Goal: Book appointment/travel/reservation

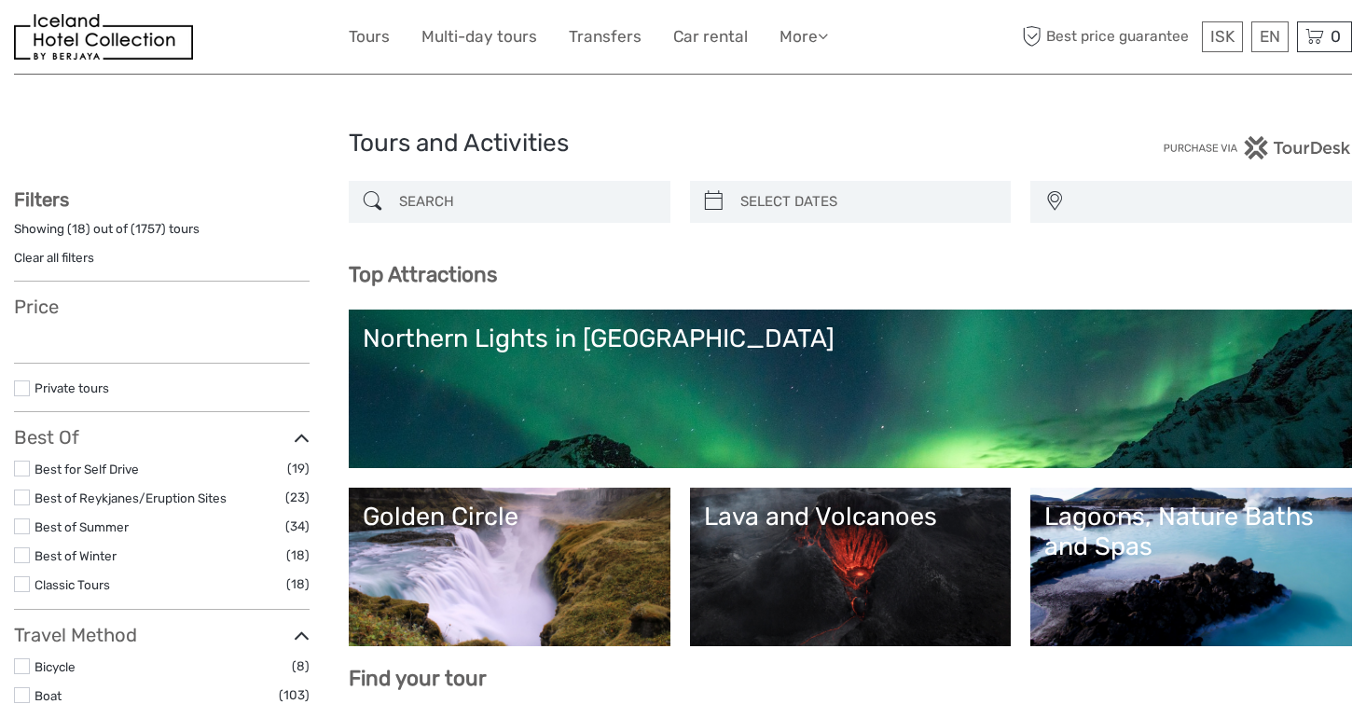
select select
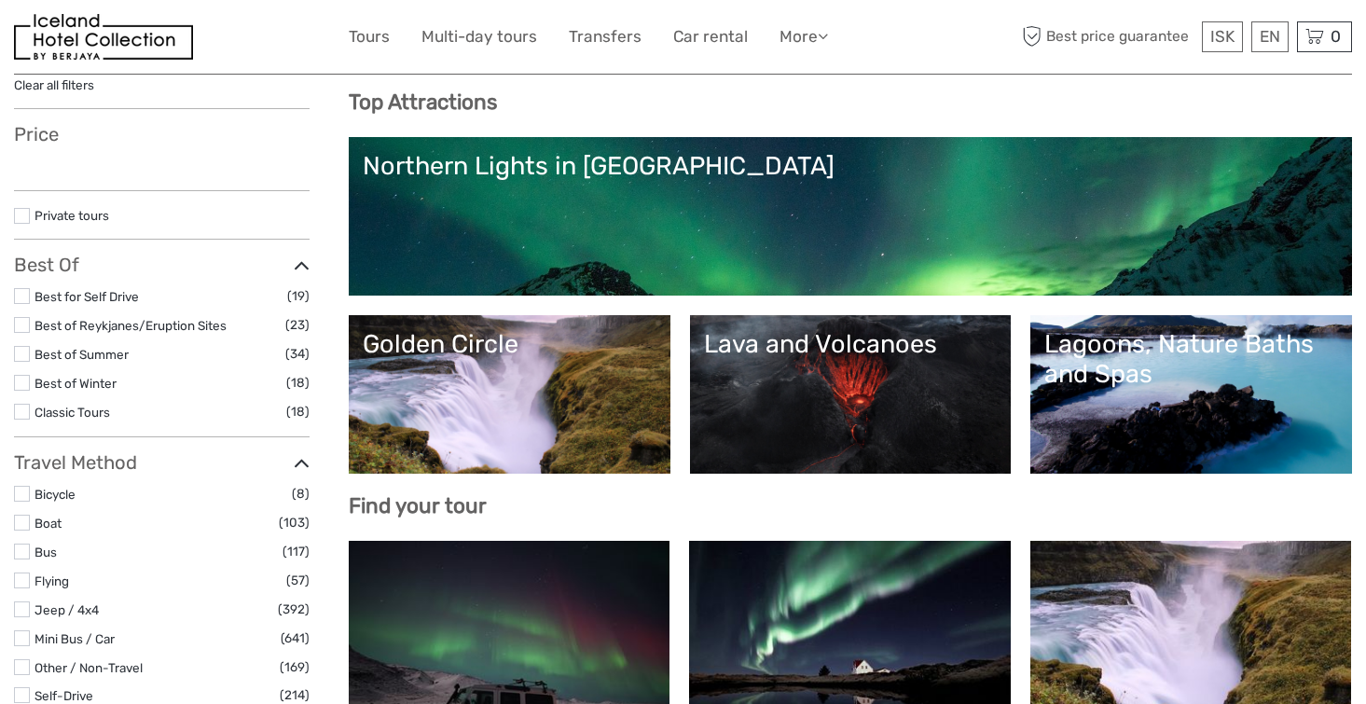
scroll to position [192, 0]
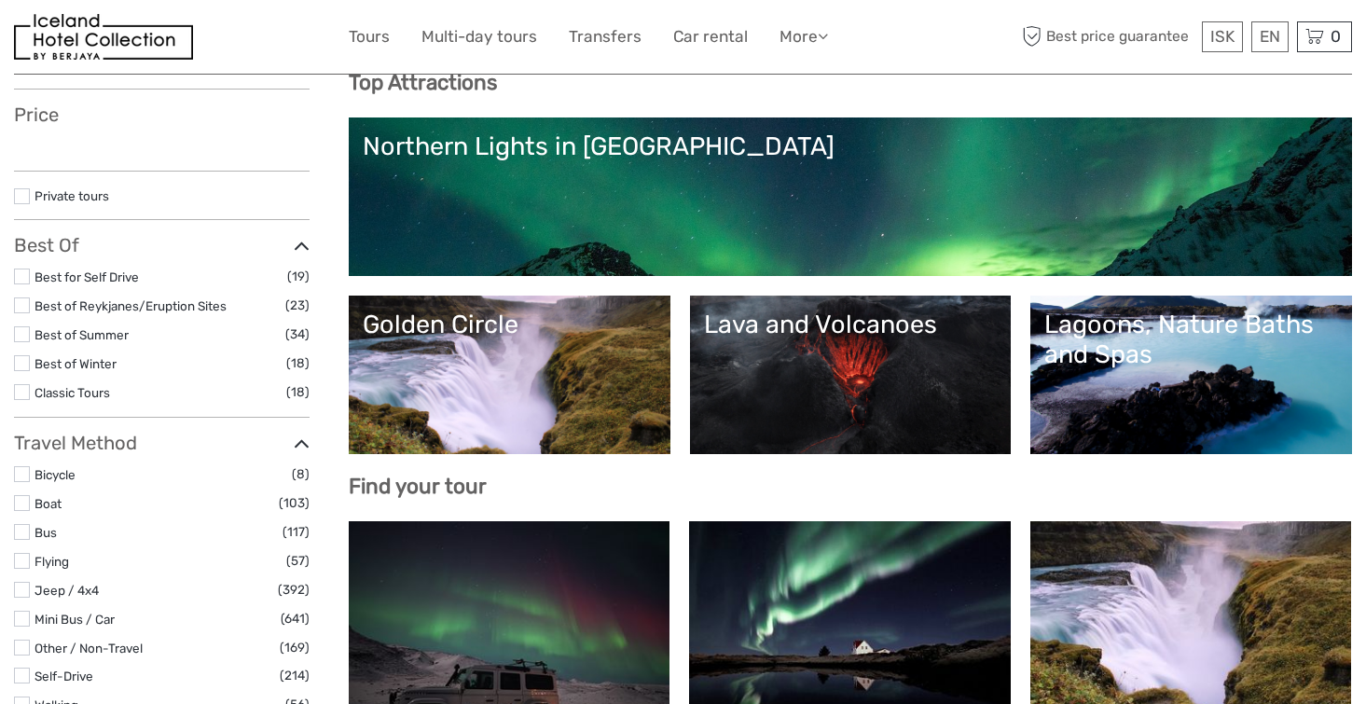
select select
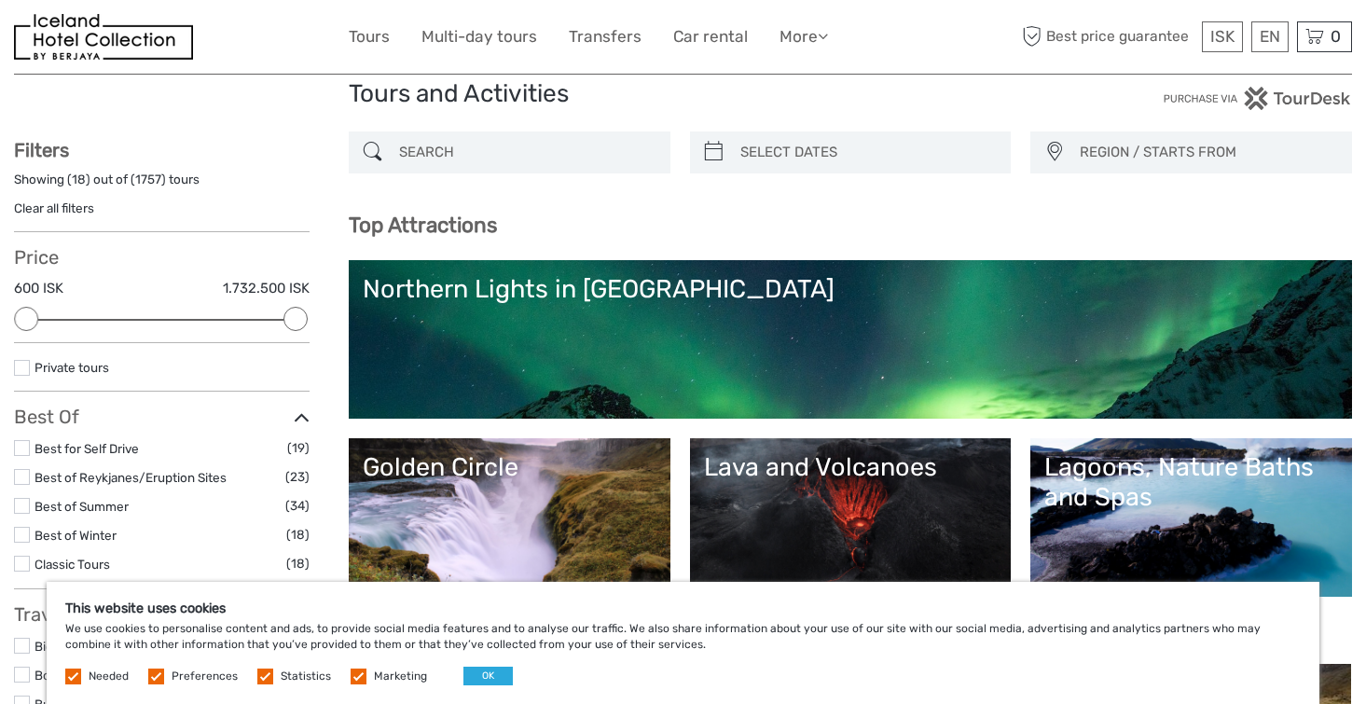
scroll to position [0, 0]
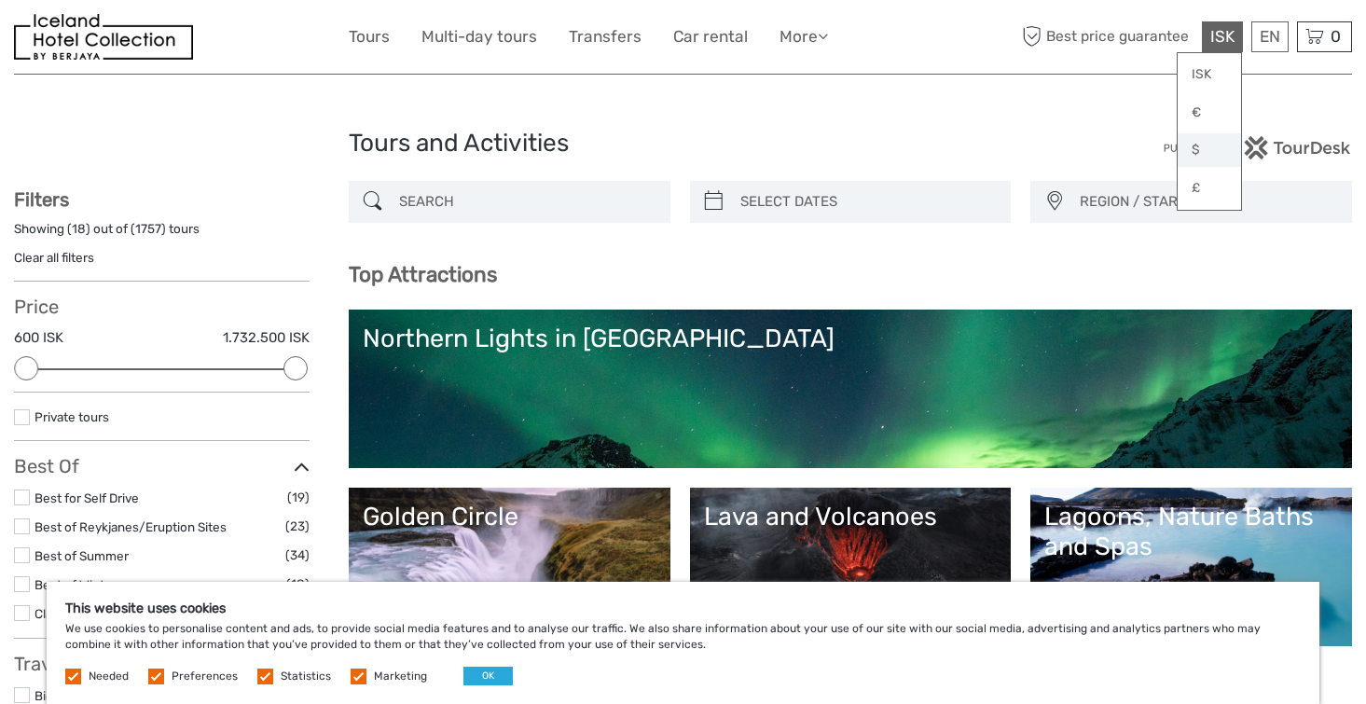
click at [1197, 144] on link "$" at bounding box center [1209, 150] width 63 height 34
click at [353, 676] on label at bounding box center [359, 677] width 16 height 16
click at [0, 0] on input "checkbox" at bounding box center [0, 0] width 0 height 0
click at [272, 674] on span "Statistics" at bounding box center [295, 675] width 76 height 13
click at [259, 675] on label at bounding box center [265, 677] width 16 height 16
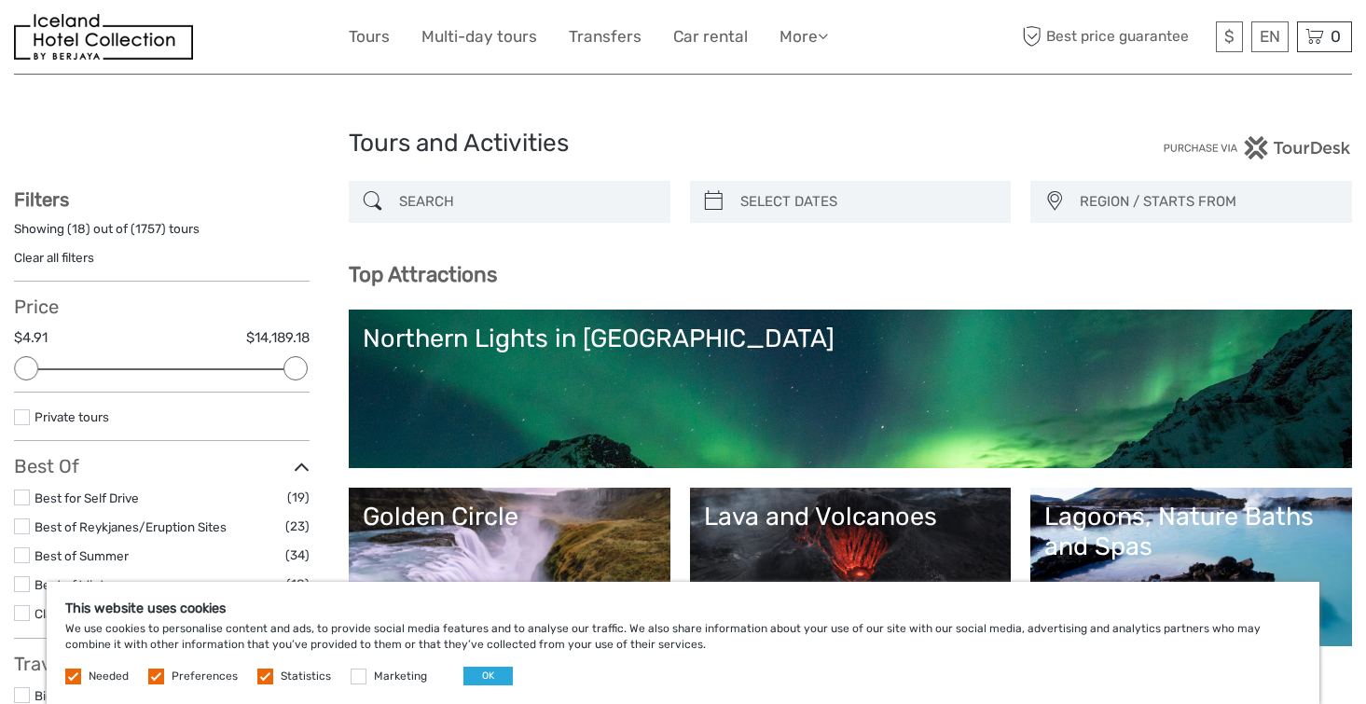
click at [0, 0] on input "checkbox" at bounding box center [0, 0] width 0 height 0
click at [155, 676] on label at bounding box center [156, 677] width 16 height 16
click at [0, 0] on input "checkbox" at bounding box center [0, 0] width 0 height 0
click at [79, 681] on label at bounding box center [73, 677] width 16 height 16
click at [73, 678] on label at bounding box center [73, 677] width 16 height 16
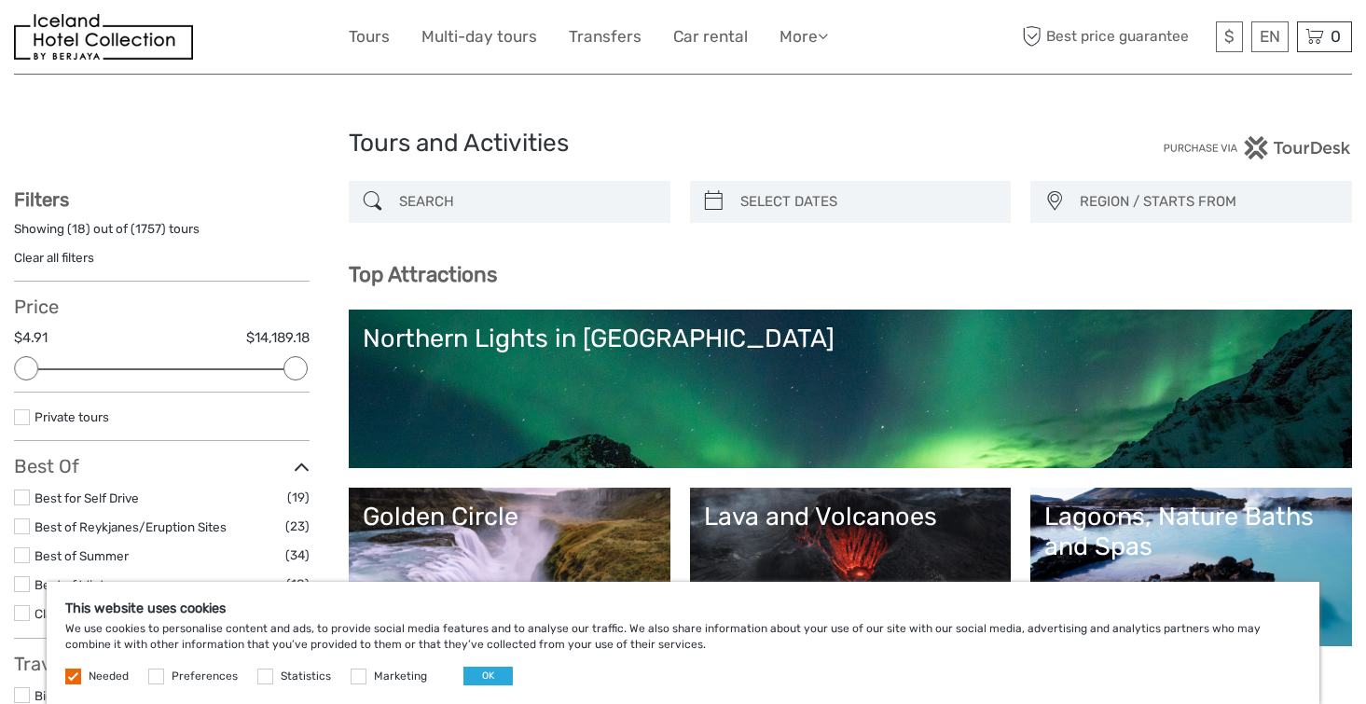
click at [67, 676] on label at bounding box center [73, 677] width 16 height 16
click at [465, 673] on button "OK" at bounding box center [487, 676] width 49 height 19
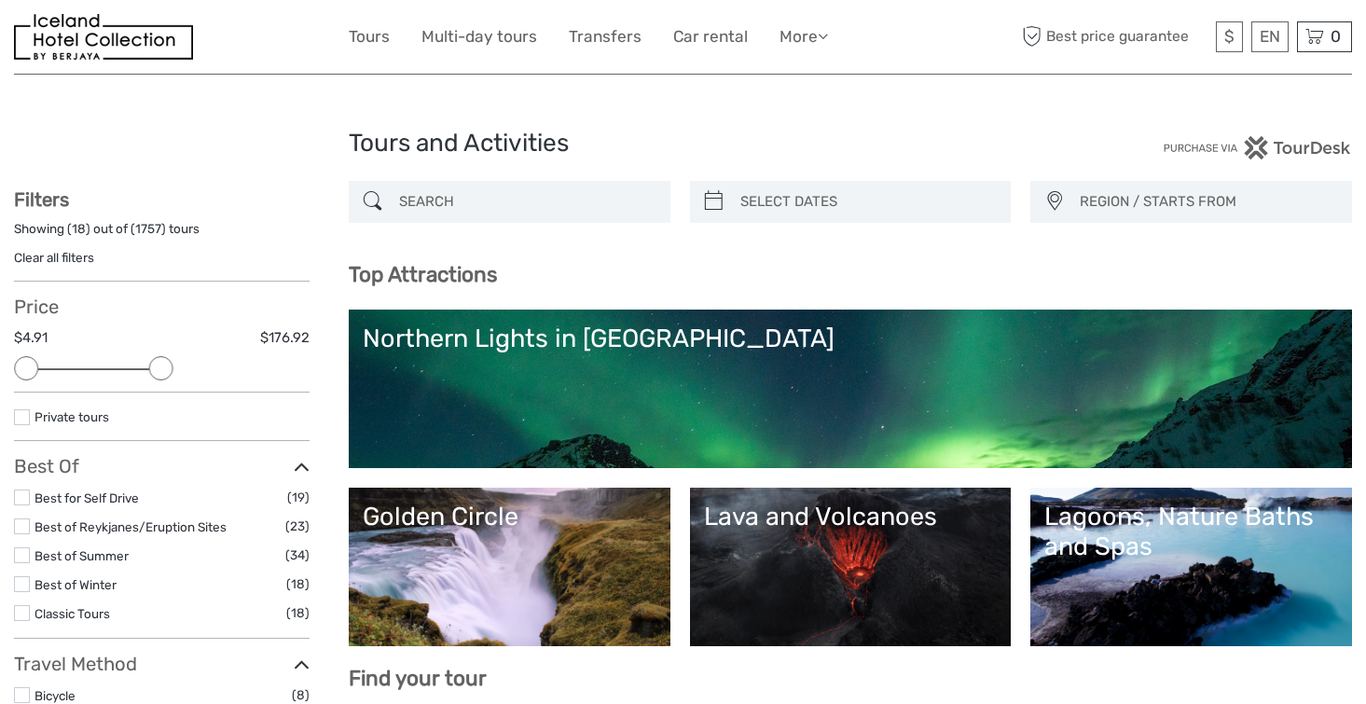
drag, startPoint x: 292, startPoint y: 362, endPoint x: 150, endPoint y: 351, distance: 142.2
click at [152, 351] on div "Price $4.91 $176.92 Clear" at bounding box center [162, 344] width 296 height 97
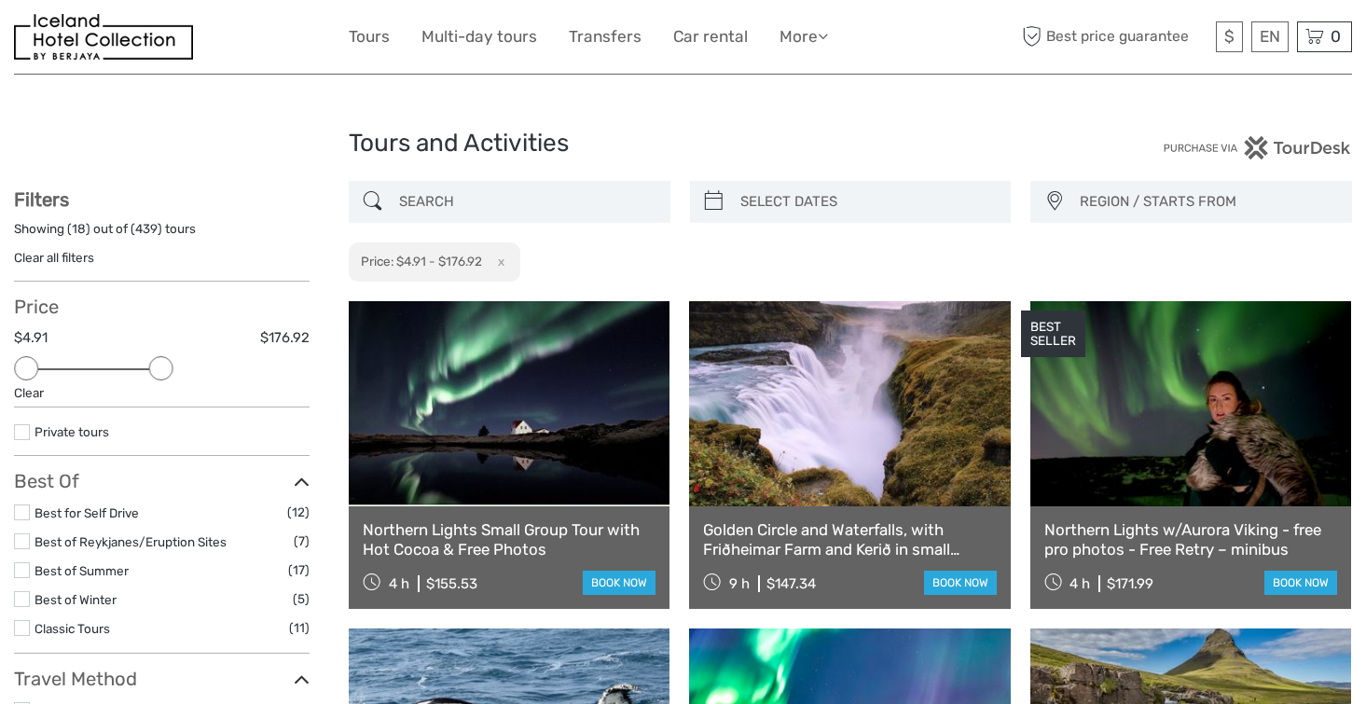
click at [729, 206] on div at bounding box center [851, 202] width 322 height 42
type input "08/09/2025"
click at [771, 207] on input "search" at bounding box center [867, 202] width 269 height 33
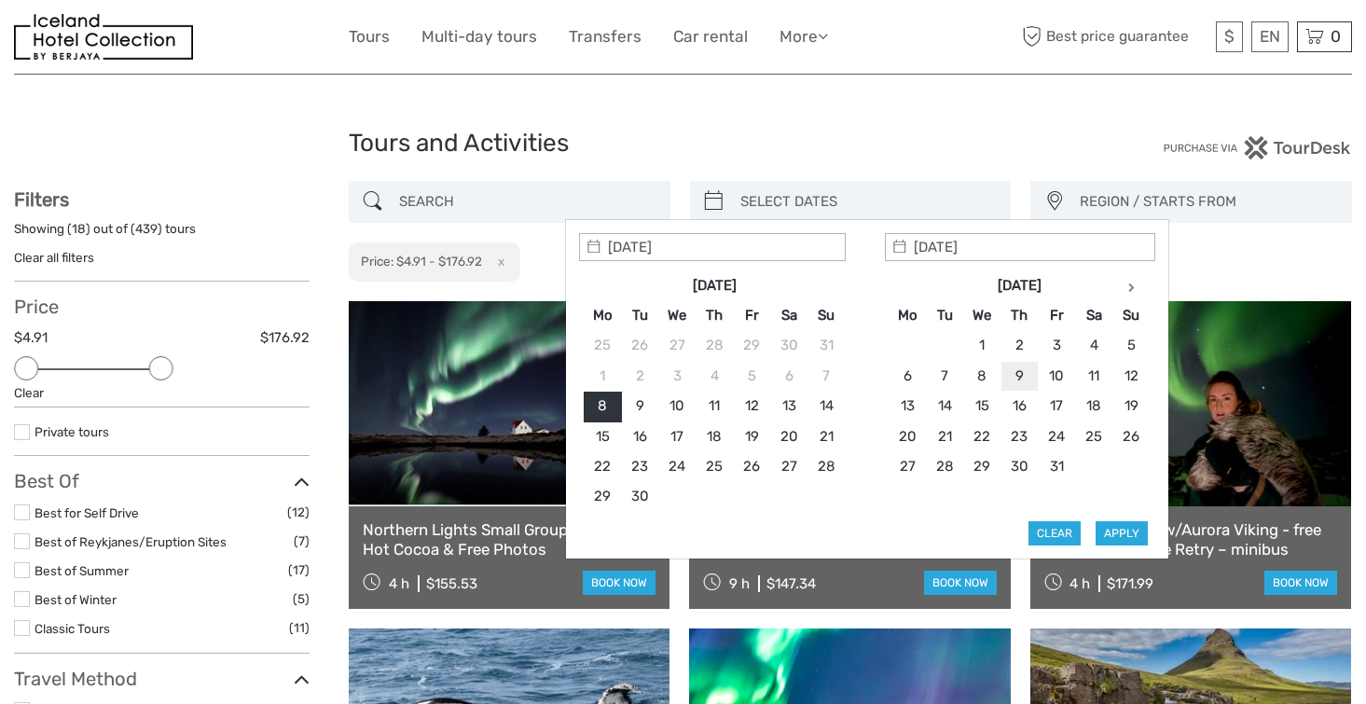
type input "09/10/2025"
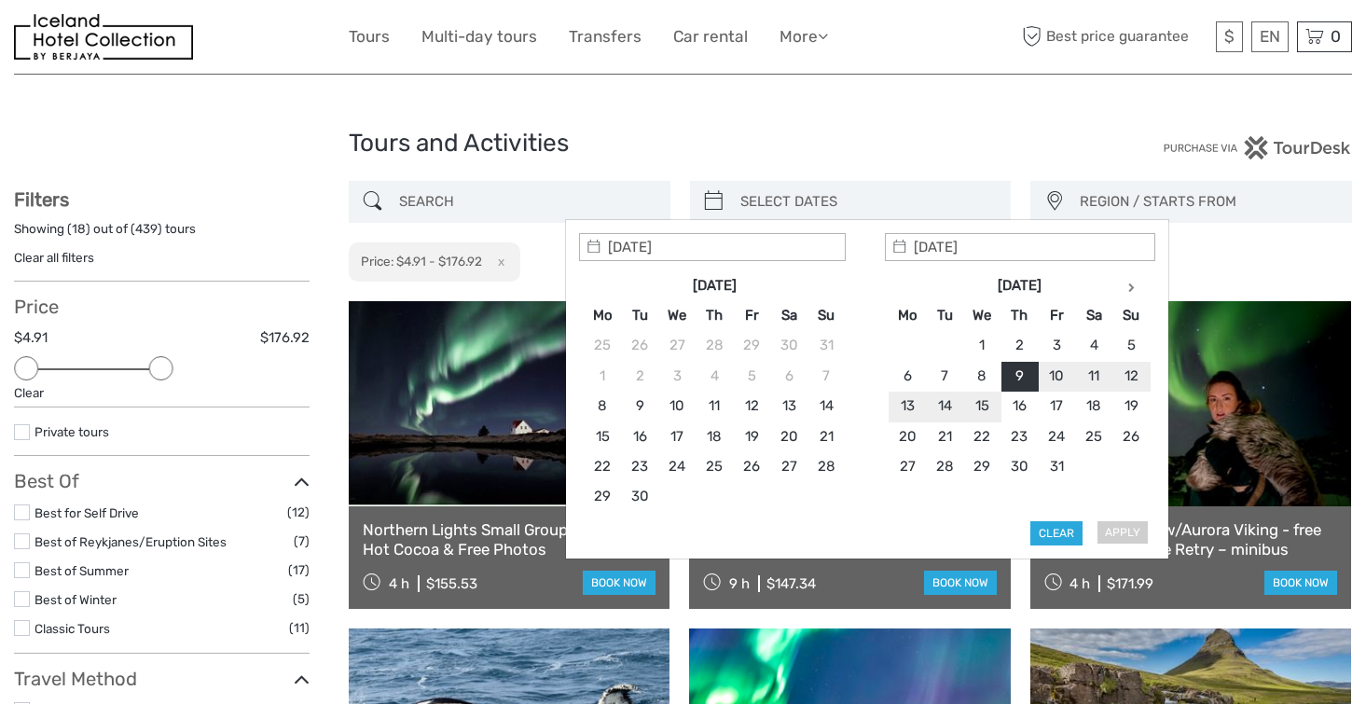
type input "14/10/2025"
type input "09/10/2025"
click at [1109, 530] on button "Apply" at bounding box center [1122, 533] width 52 height 24
type input "[DATE] - [DATE]"
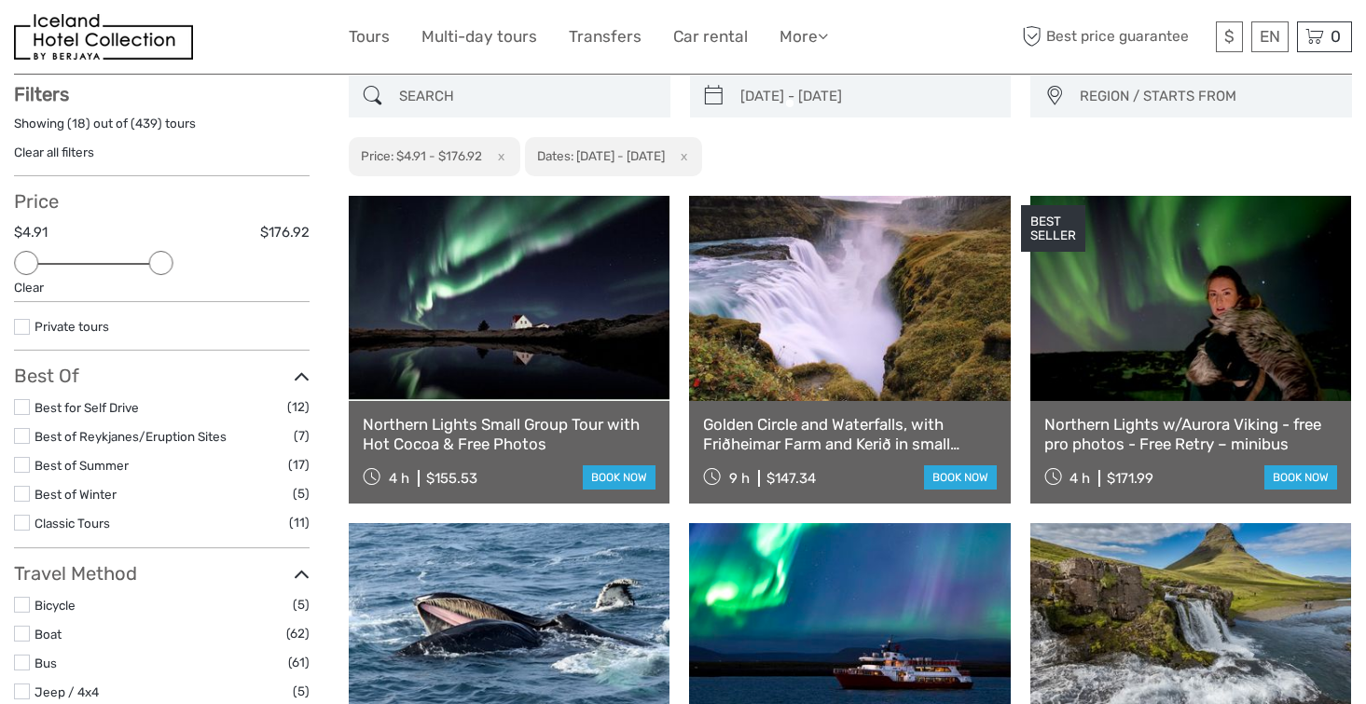
scroll to position [105, 0]
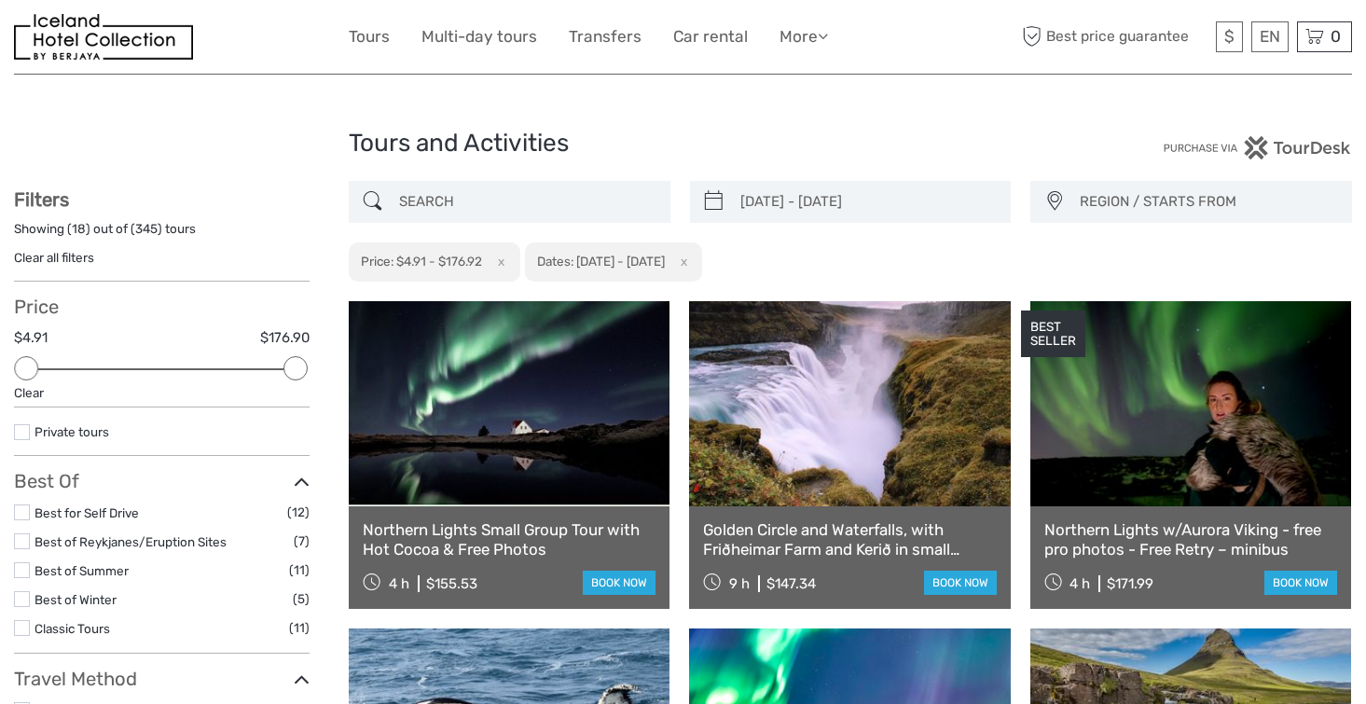
drag, startPoint x: 293, startPoint y: 365, endPoint x: 308, endPoint y: 365, distance: 14.9
click at [308, 365] on div "Price $4.91 $176.90 Clear" at bounding box center [162, 352] width 296 height 112
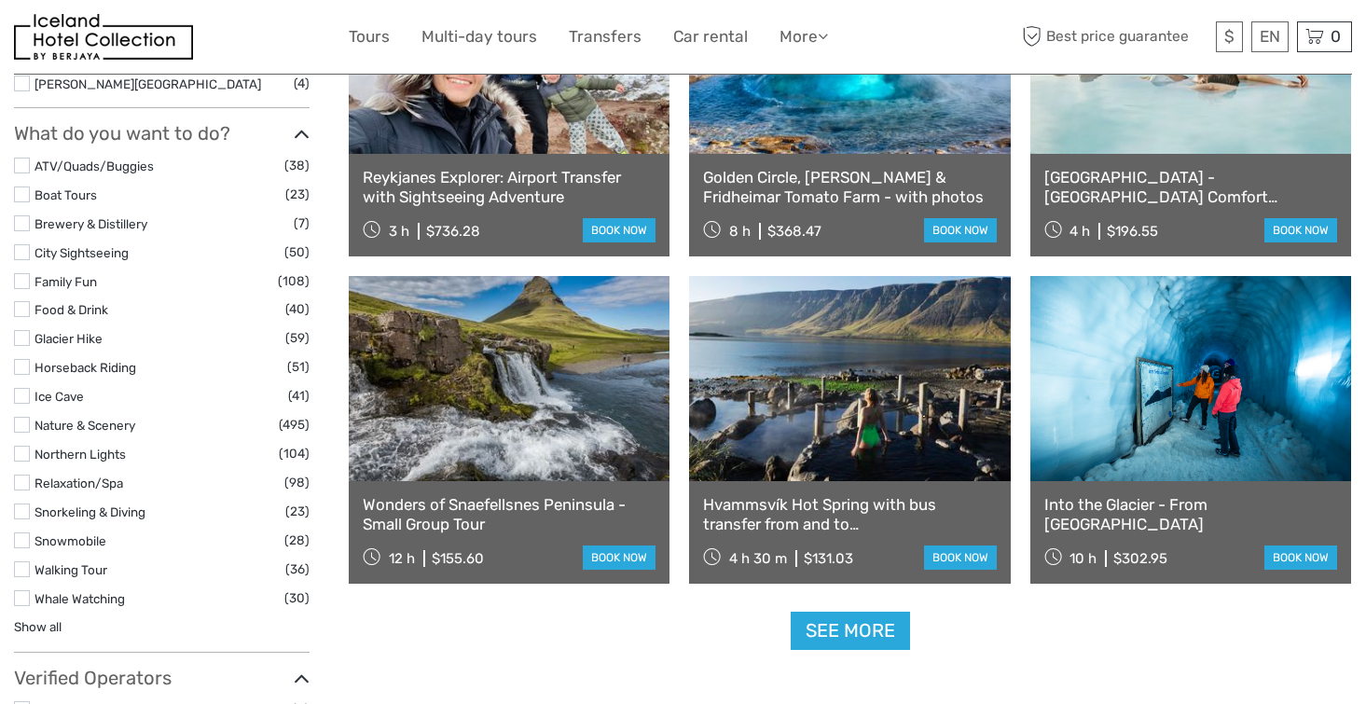
scroll to position [1663, 0]
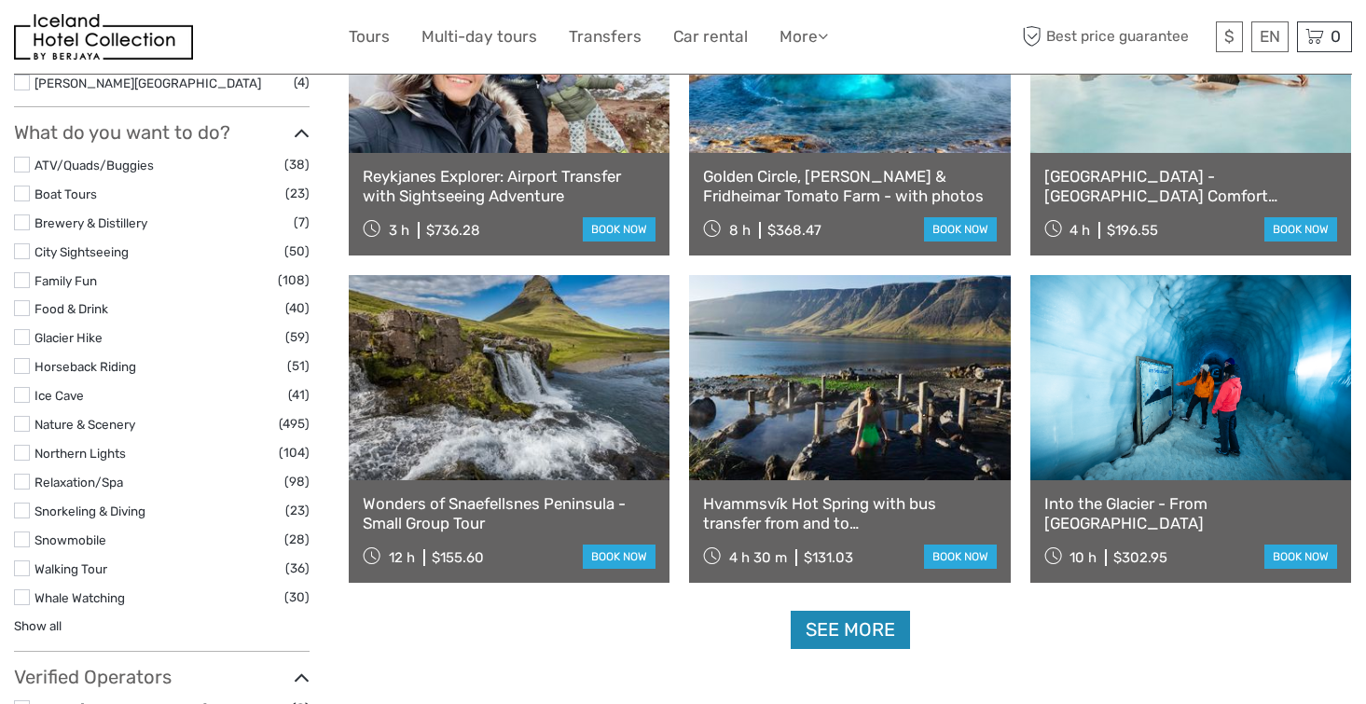
click at [836, 627] on link "See more" at bounding box center [850, 630] width 119 height 38
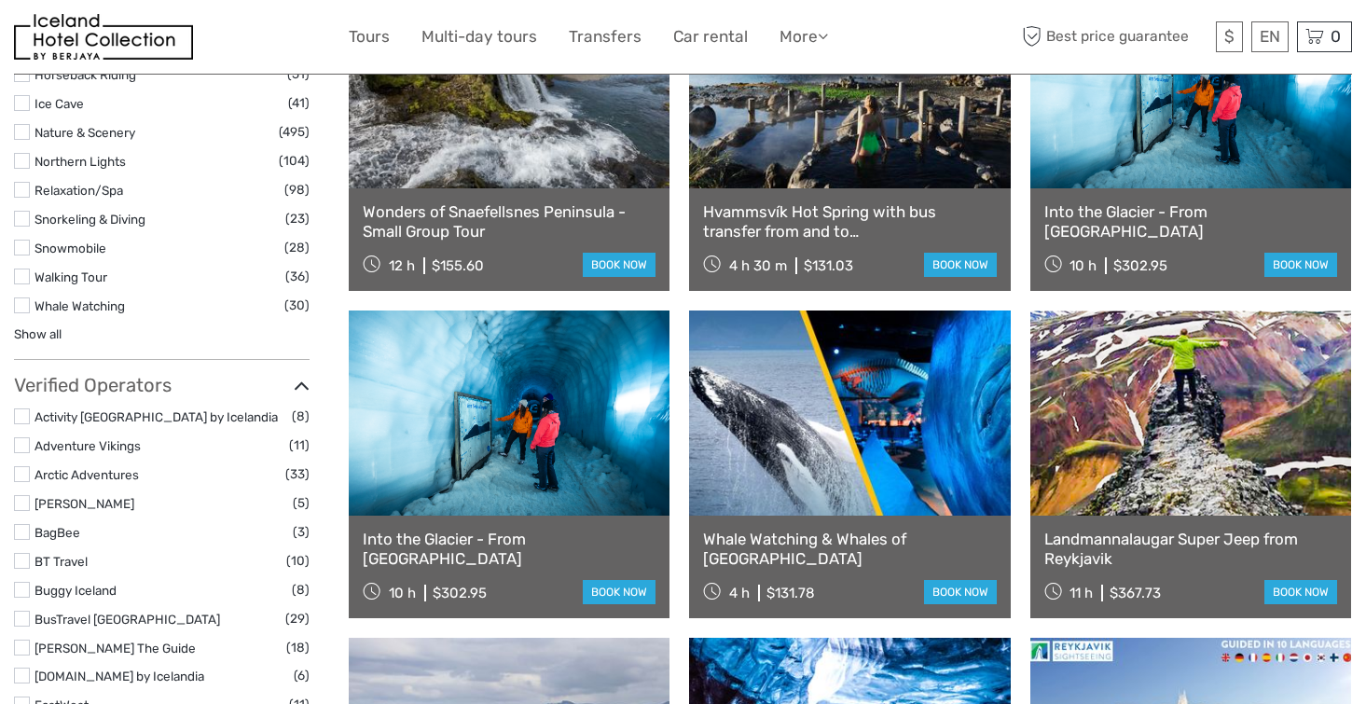
scroll to position [1955, 0]
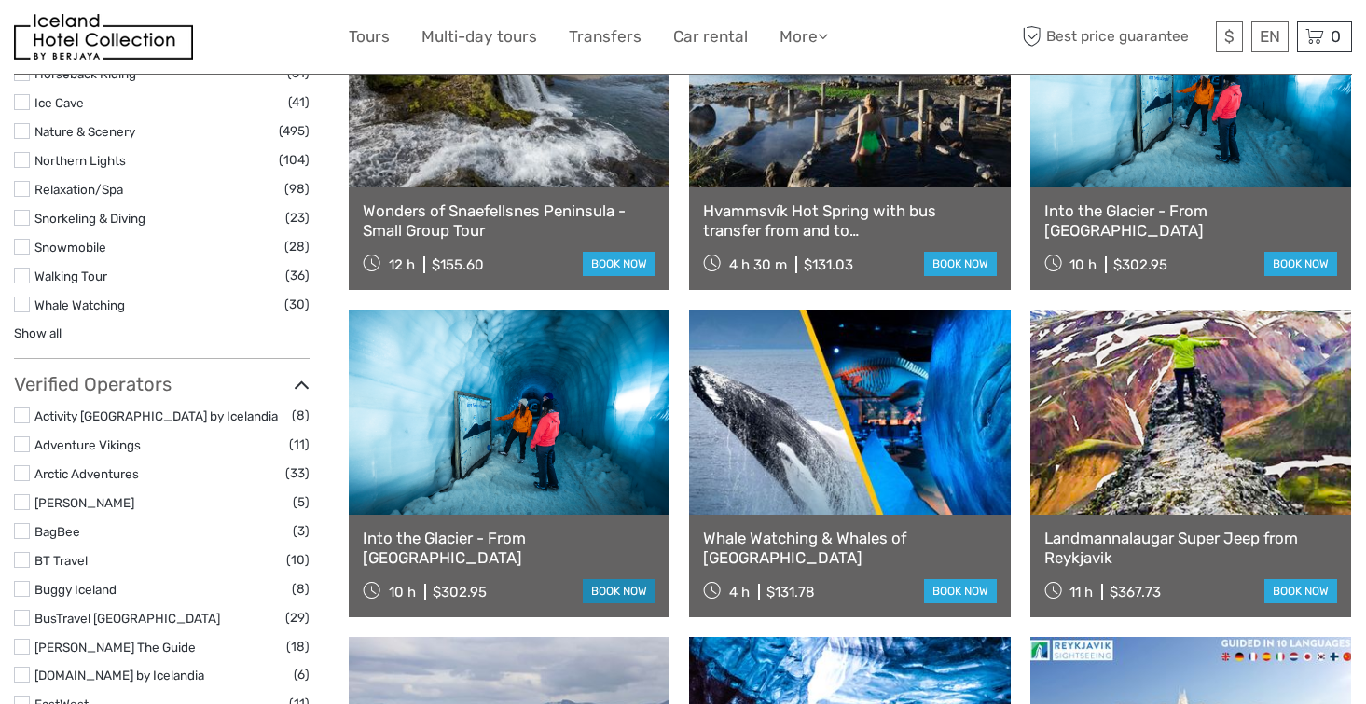
click at [601, 595] on link "book now" at bounding box center [619, 591] width 73 height 24
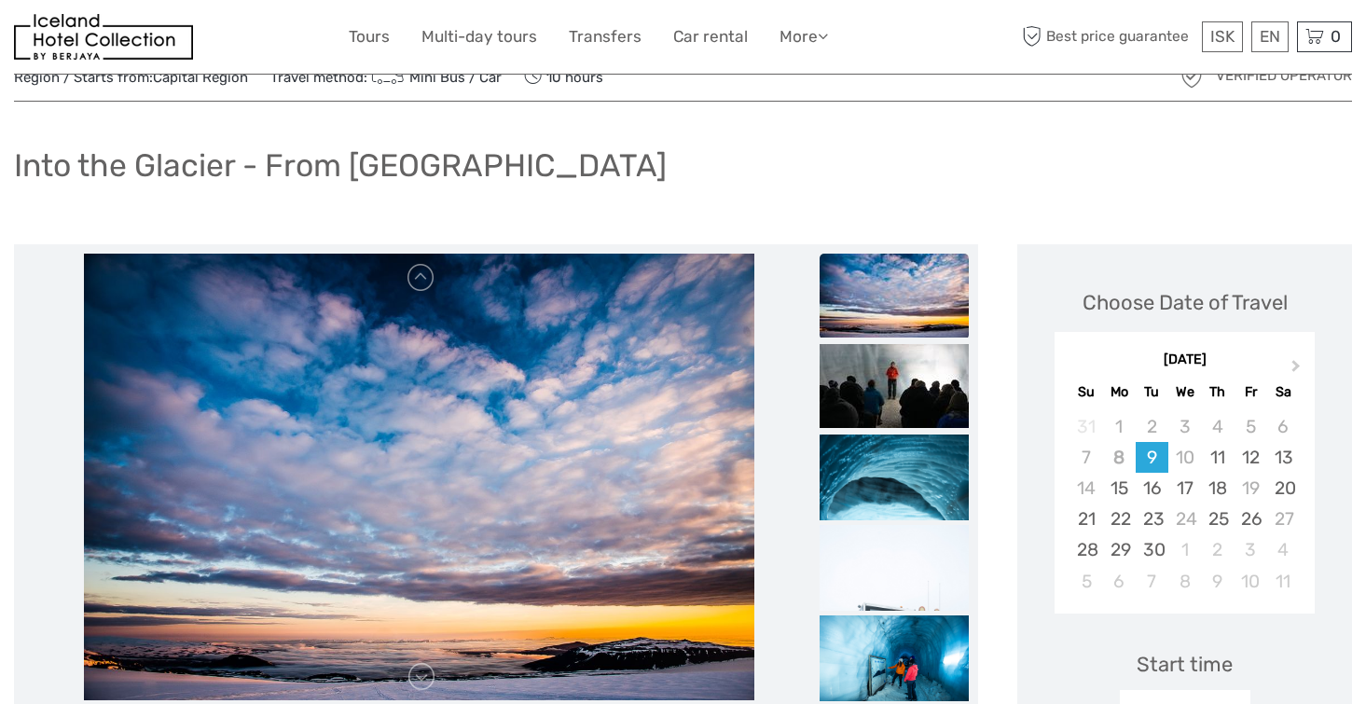
scroll to position [55, 0]
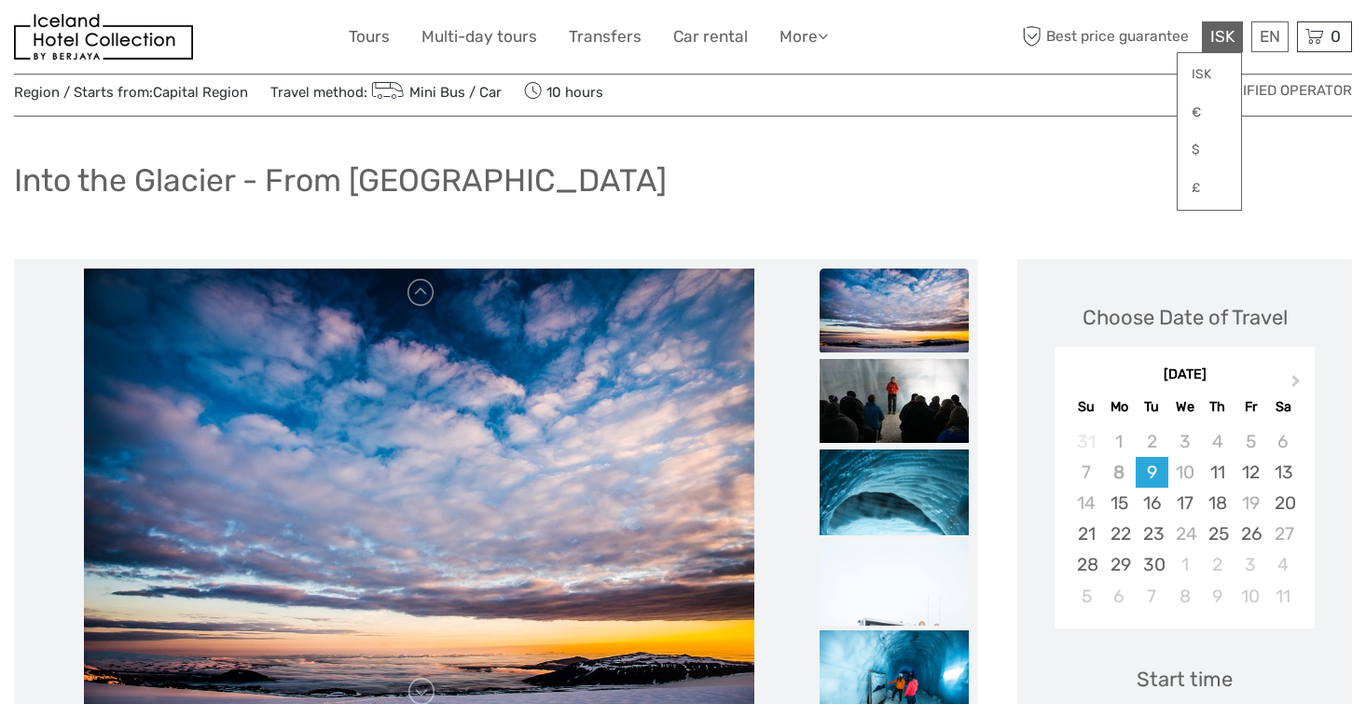
click at [1225, 31] on span "ISK" at bounding box center [1222, 36] width 24 height 19
click at [1208, 148] on link "$" at bounding box center [1209, 150] width 63 height 34
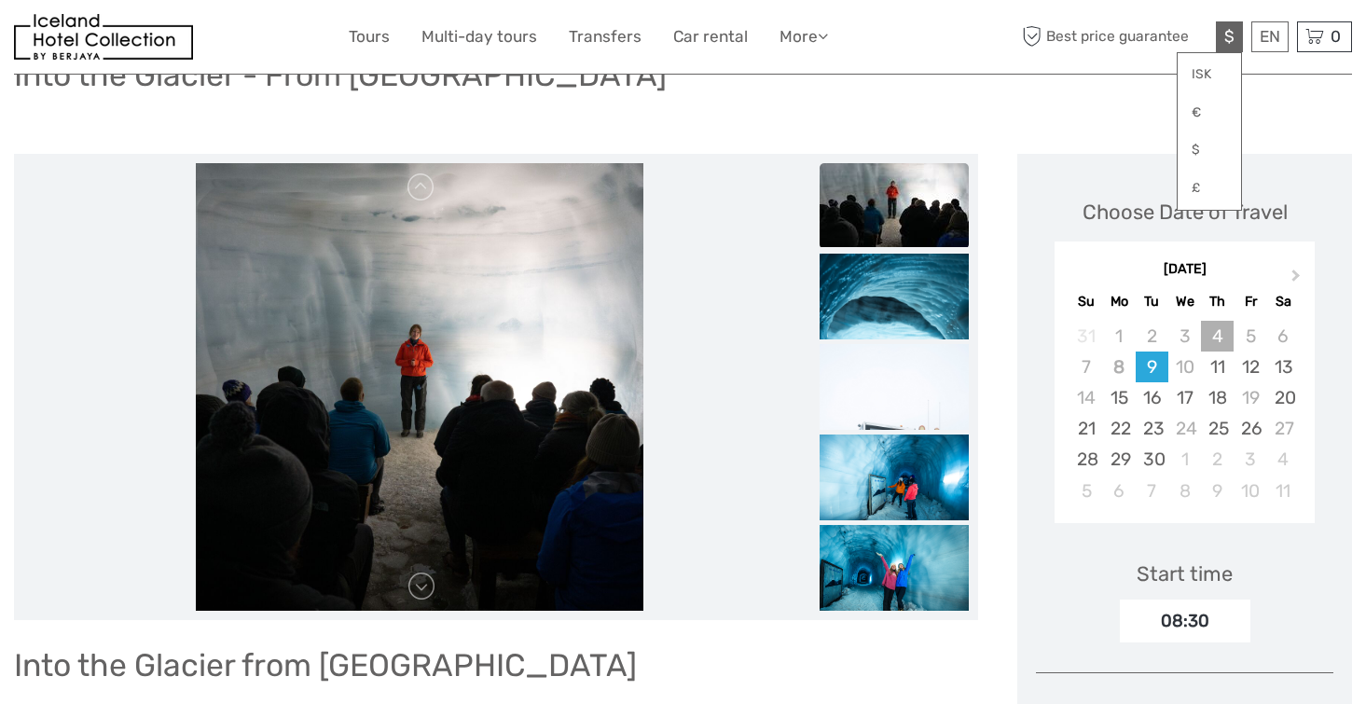
scroll to position [161, 0]
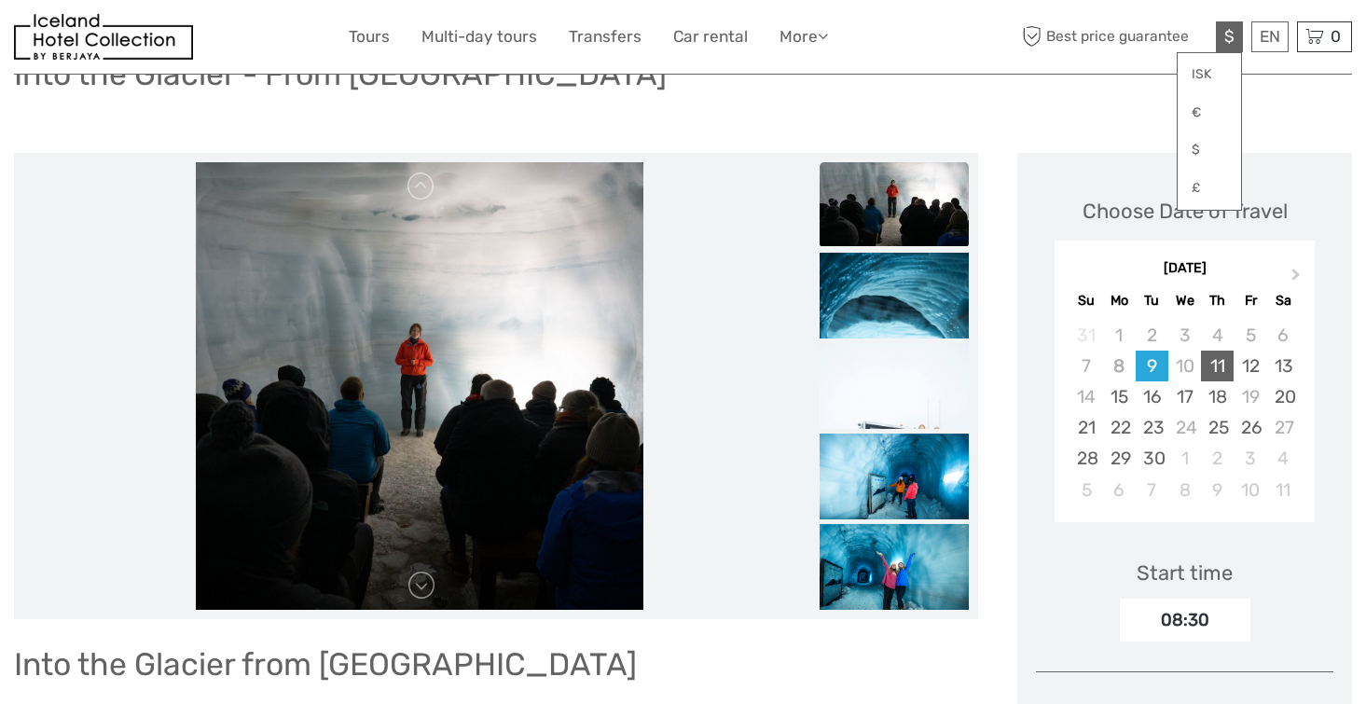
click at [1222, 366] on div "11" at bounding box center [1217, 366] width 33 height 31
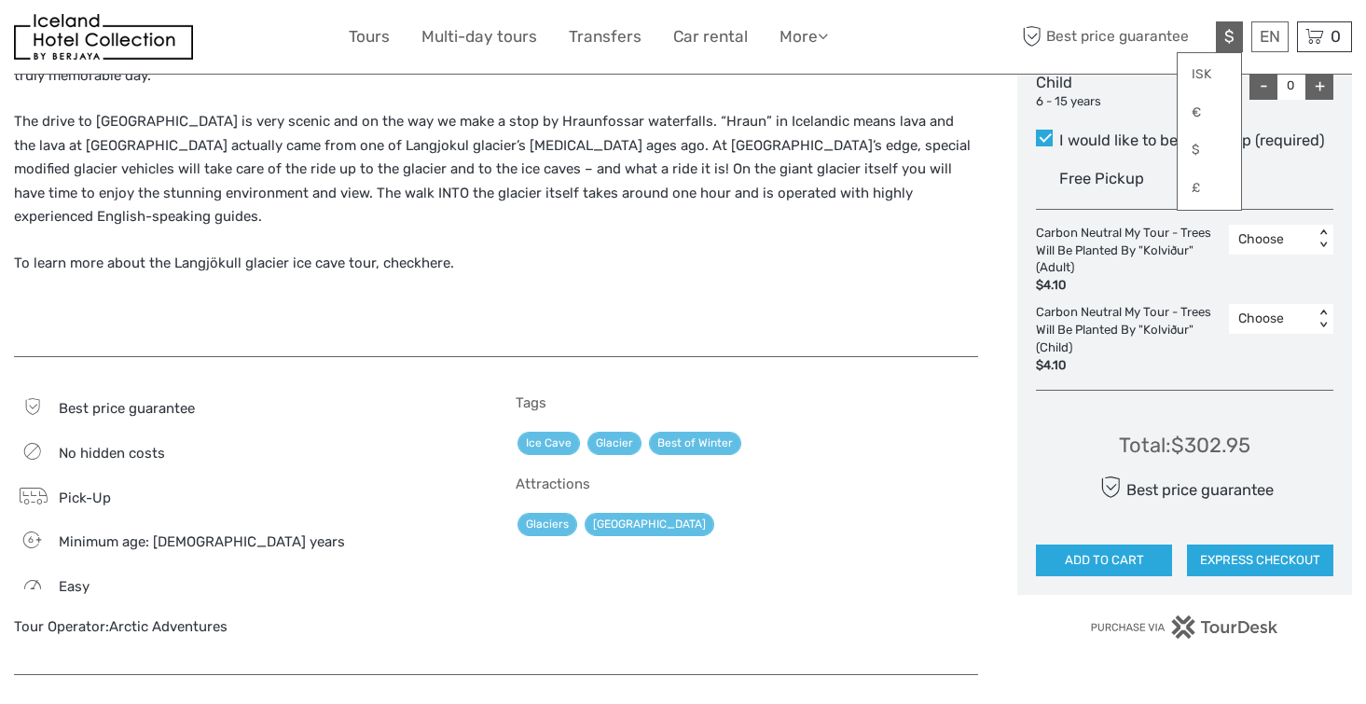
scroll to position [981, 0]
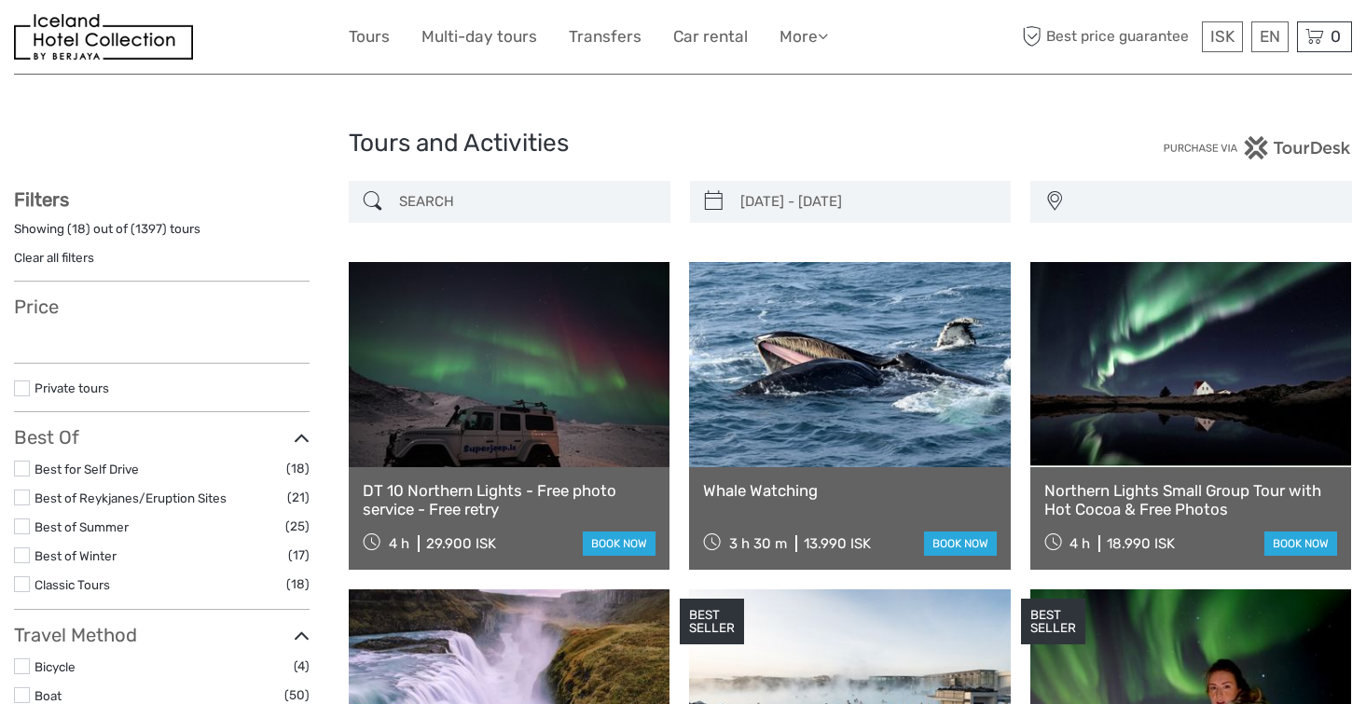
select select
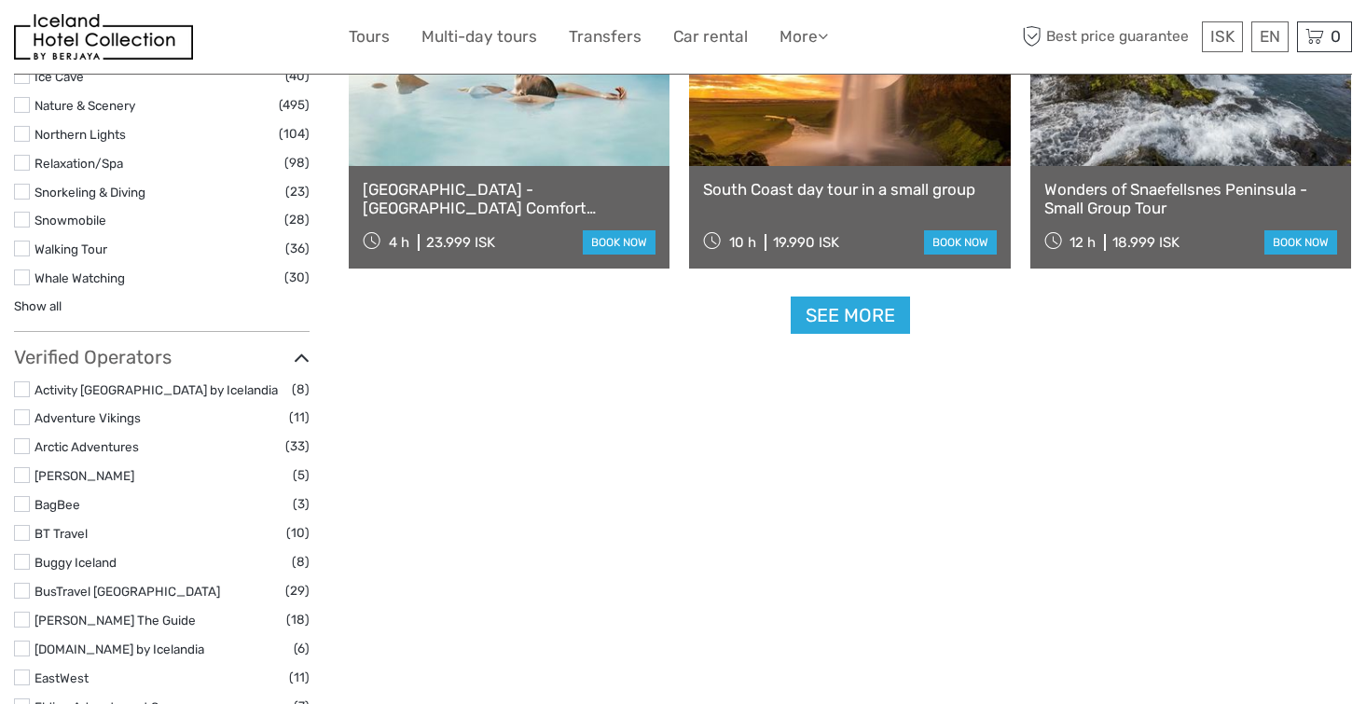
type input "[DATE] - [DATE]"
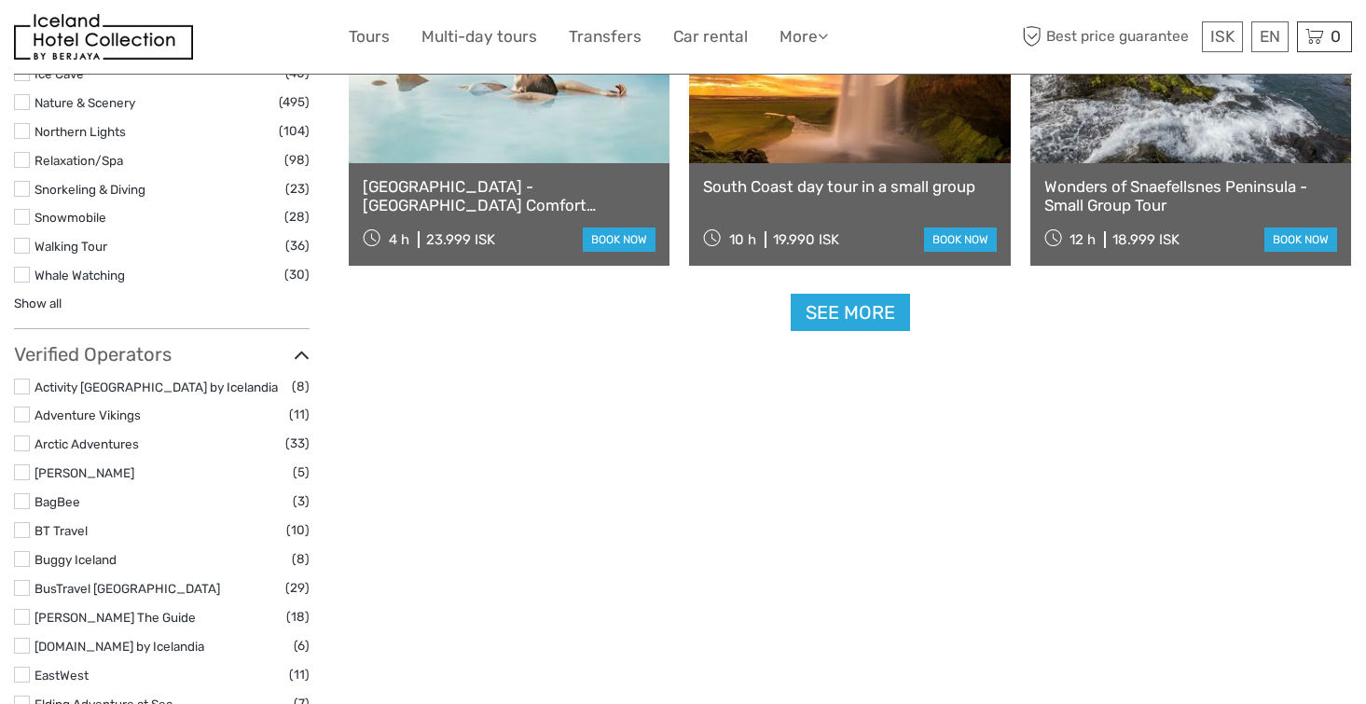
select select
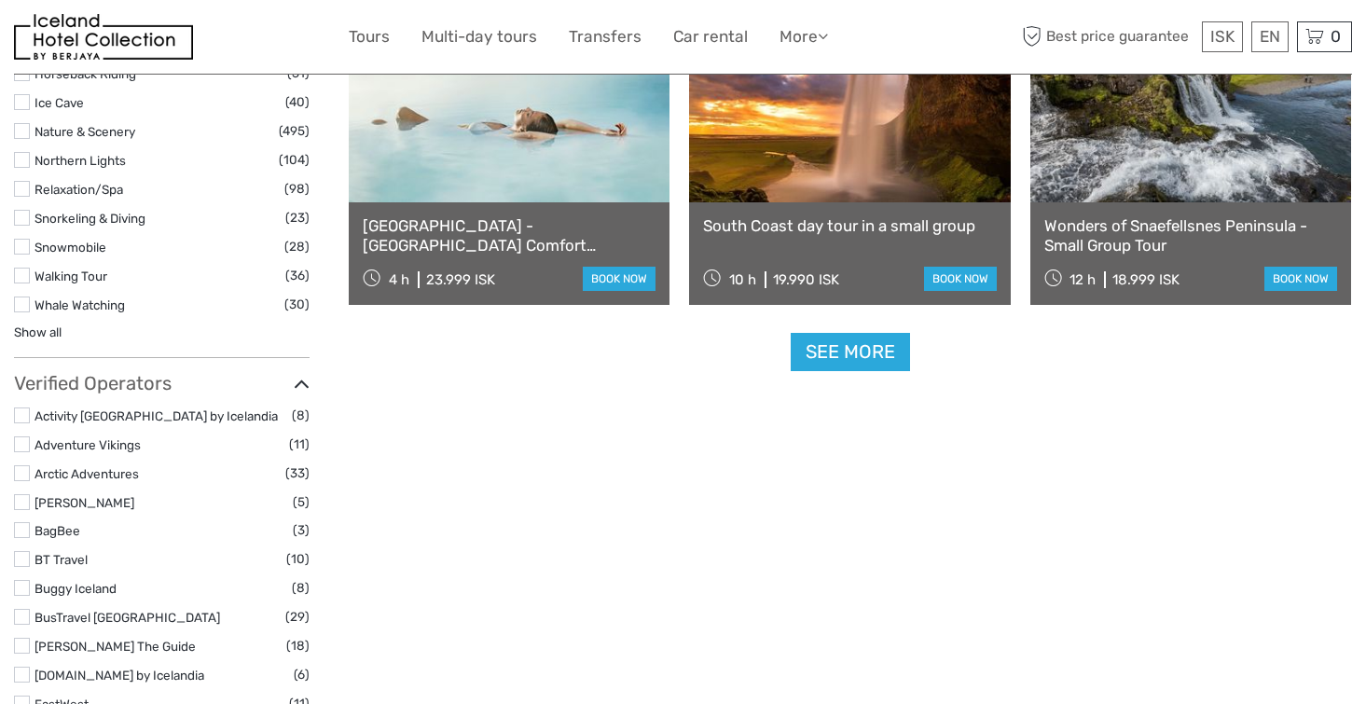
scroll to position [0, 0]
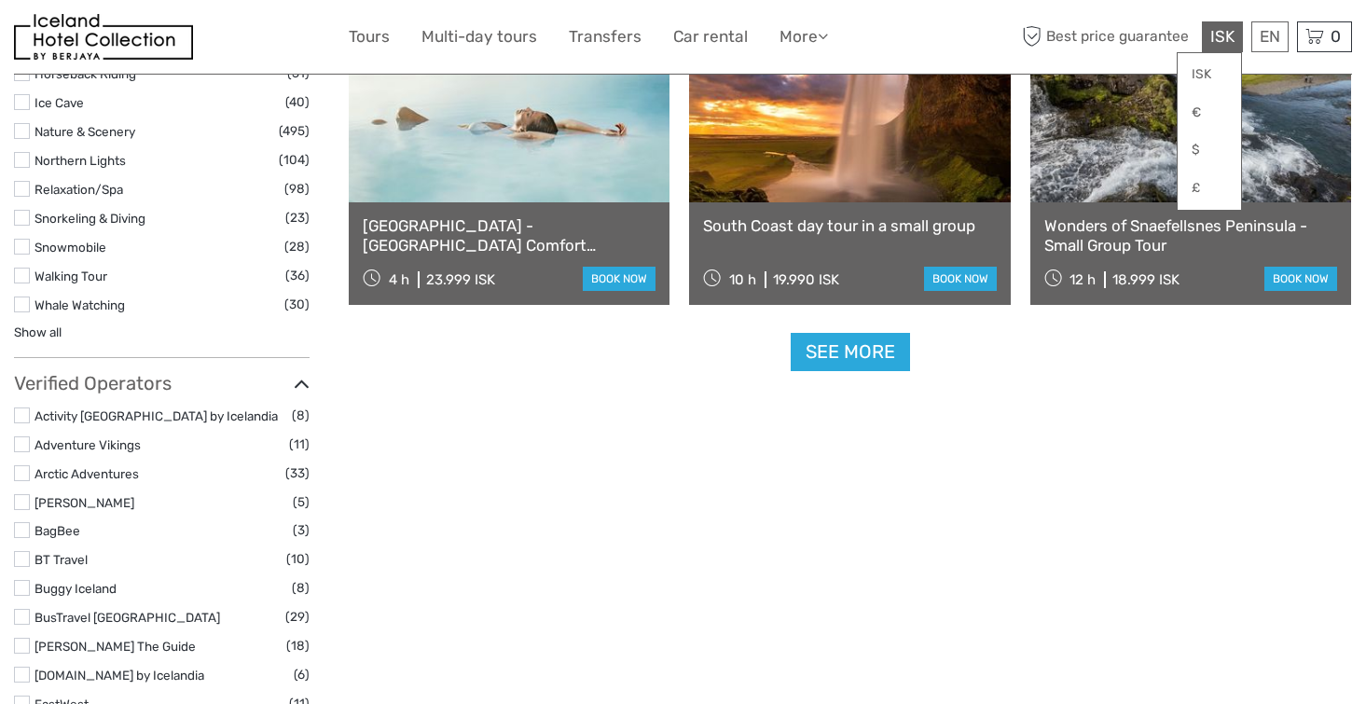
click at [1212, 47] on div "ISK ISK € $ £" at bounding box center [1222, 36] width 41 height 31
click at [1192, 145] on link "$" at bounding box center [1209, 150] width 63 height 34
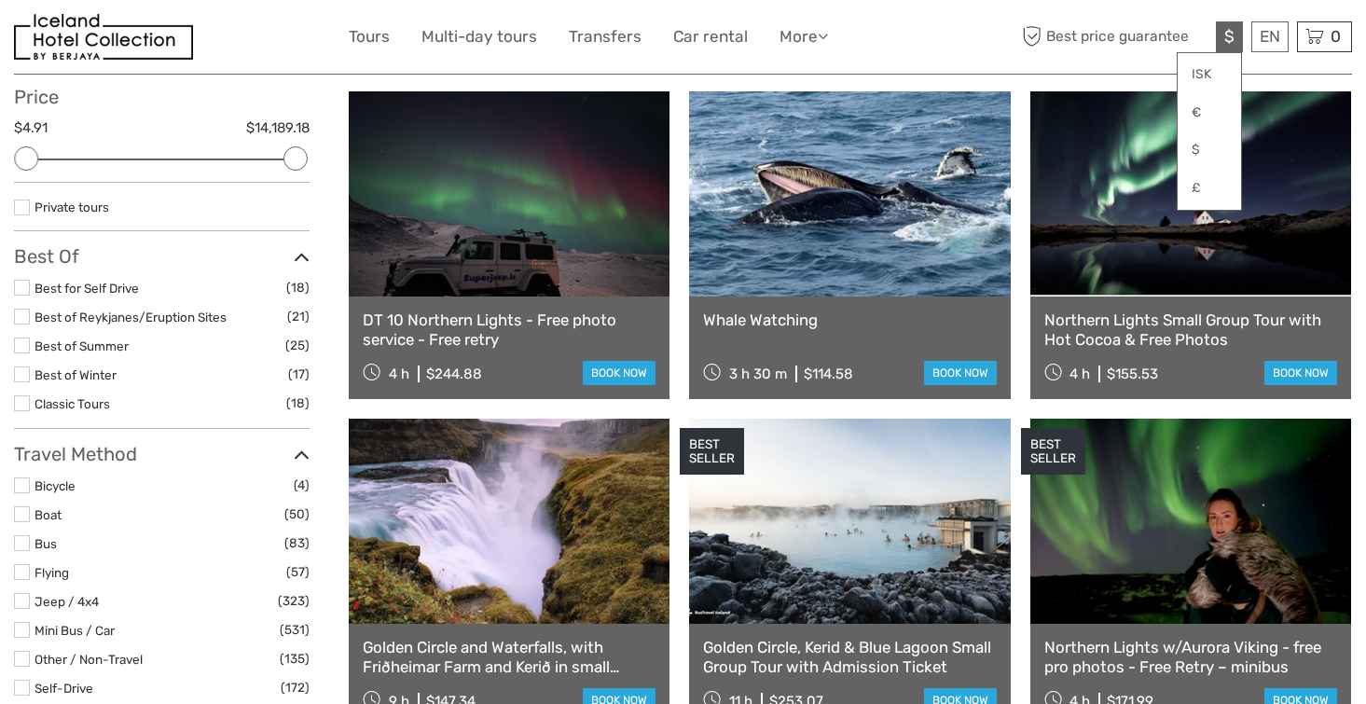
scroll to position [211, 0]
